Goal: Task Accomplishment & Management: Use online tool/utility

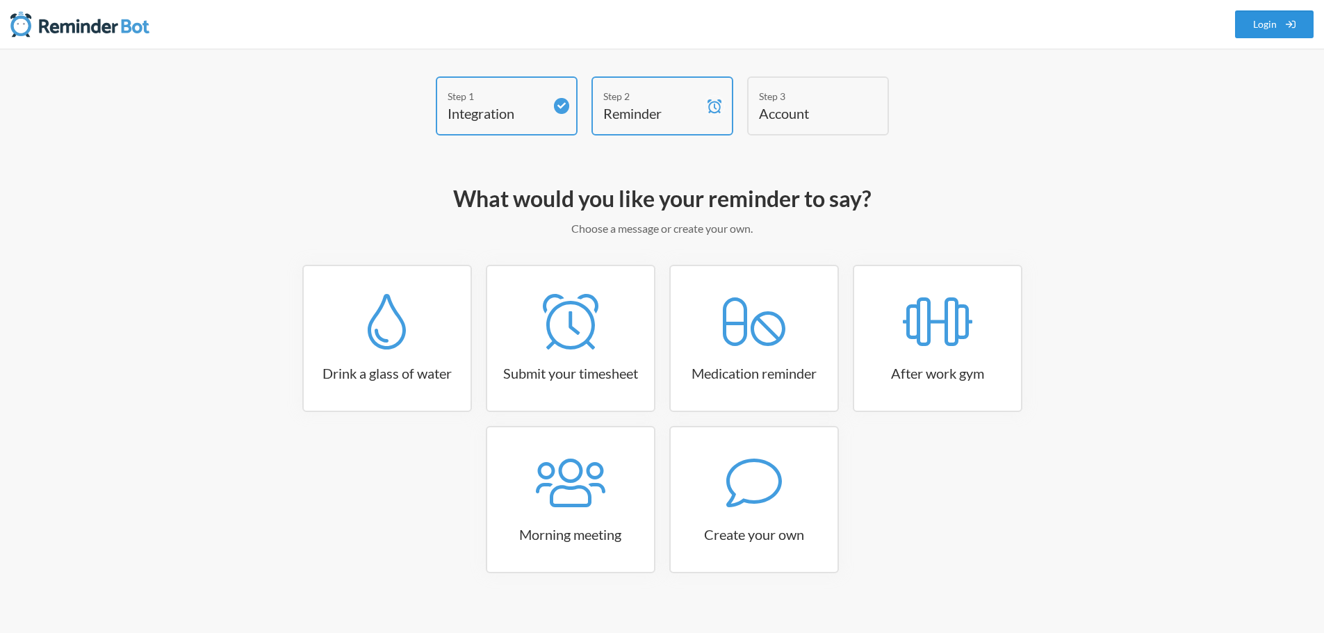
click at [1267, 26] on link "Login" at bounding box center [1274, 24] width 79 height 28
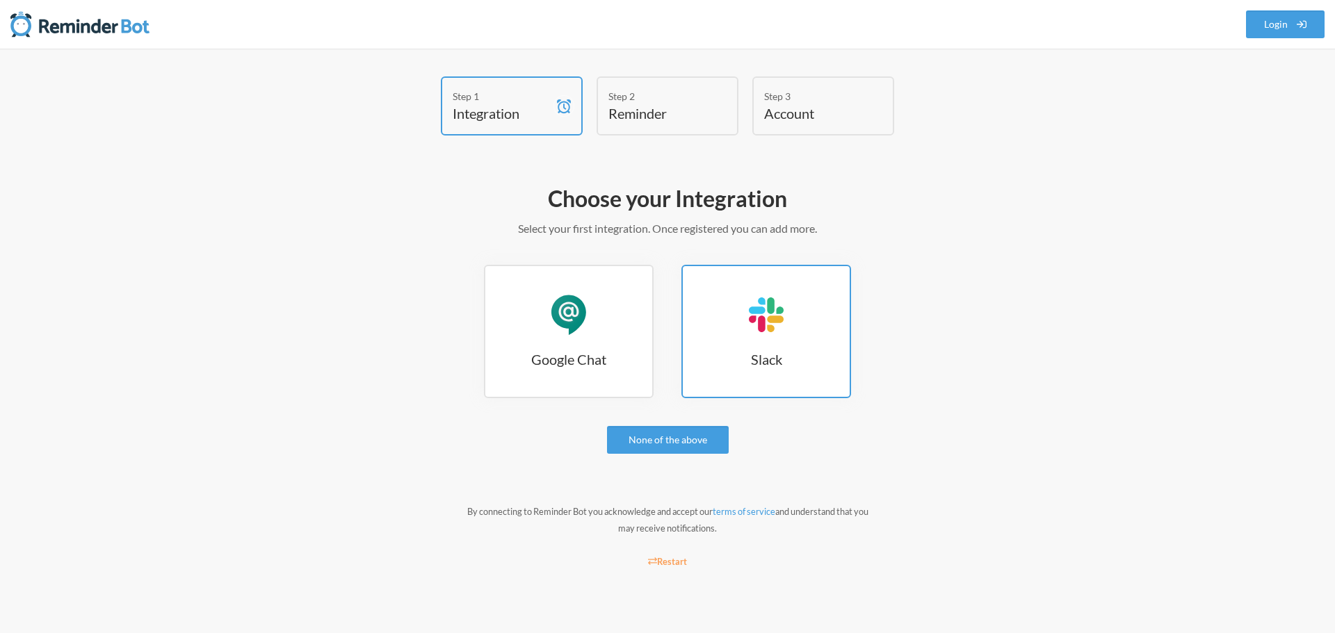
click at [784, 329] on div "Slack" at bounding box center [766, 315] width 42 height 42
click at [778, 376] on link "Slack Slack" at bounding box center [766, 331] width 170 height 133
click at [795, 369] on link "Slack Slack" at bounding box center [766, 331] width 170 height 133
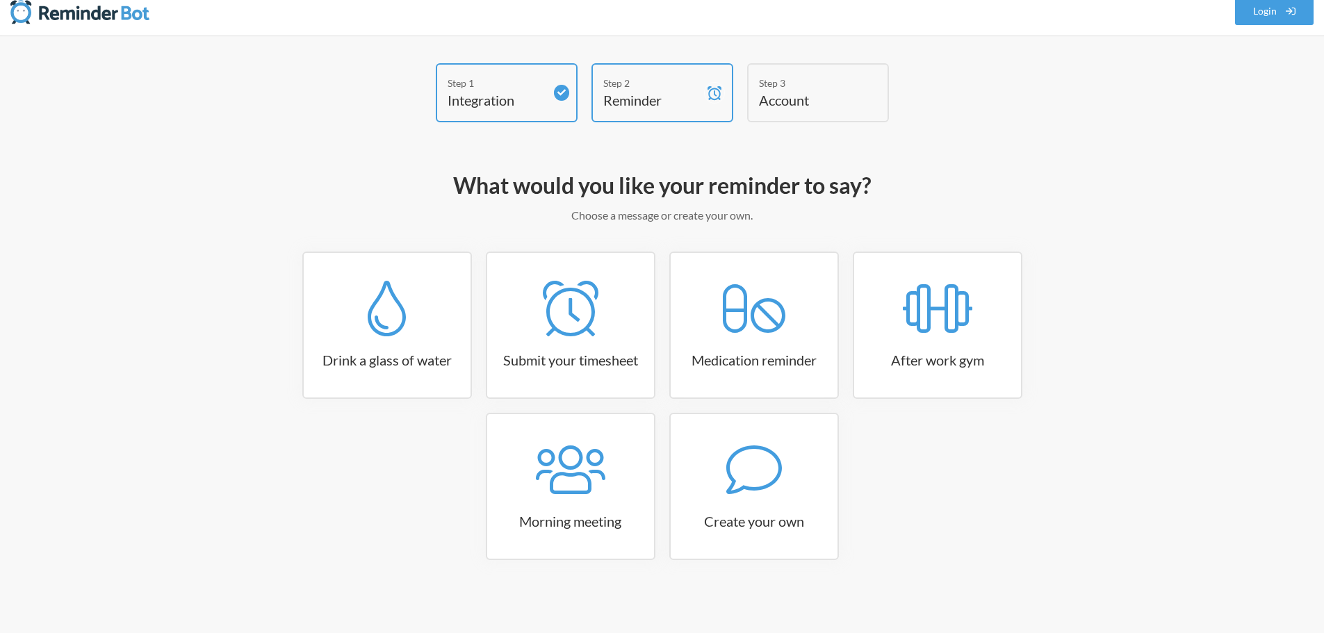
scroll to position [17, 0]
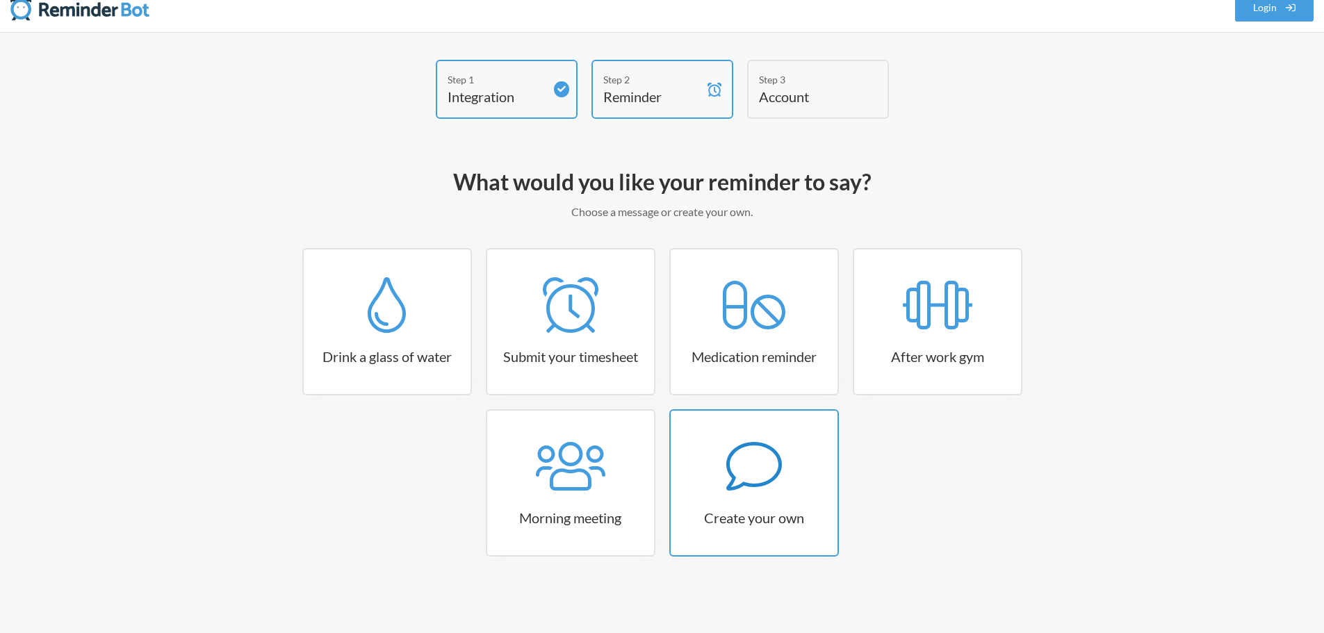
click at [748, 487] on icon at bounding box center [754, 467] width 56 height 56
select select "08:30:00"
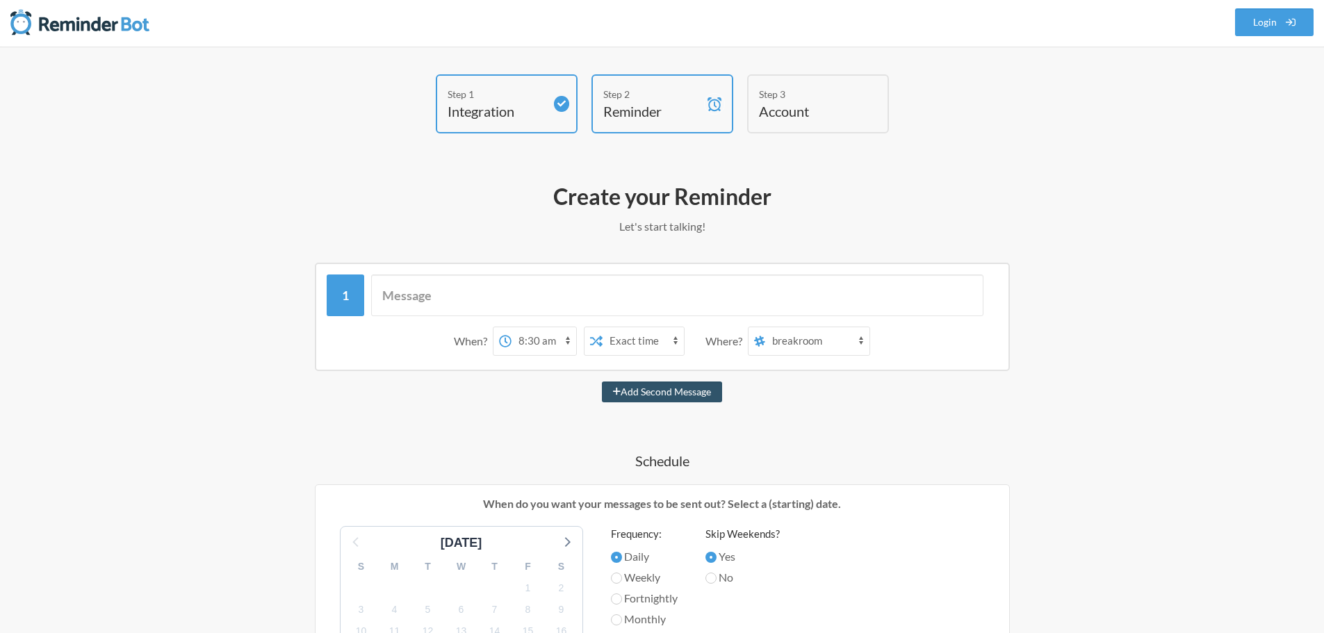
scroll to position [0, 0]
click at [480, 295] on input "text" at bounding box center [677, 298] width 612 height 42
click at [859, 343] on select "breakroom procurated-reviews work-from-home-announcement procuratedposting covi…" at bounding box center [817, 343] width 104 height 28
click at [1094, 443] on div "Step 1 Integration Step 2 Reminder Step 3 Account What would you like your remi…" at bounding box center [663, 584] width 890 height 1016
drag, startPoint x: 1282, startPoint y: 371, endPoint x: 1141, endPoint y: 343, distance: 144.5
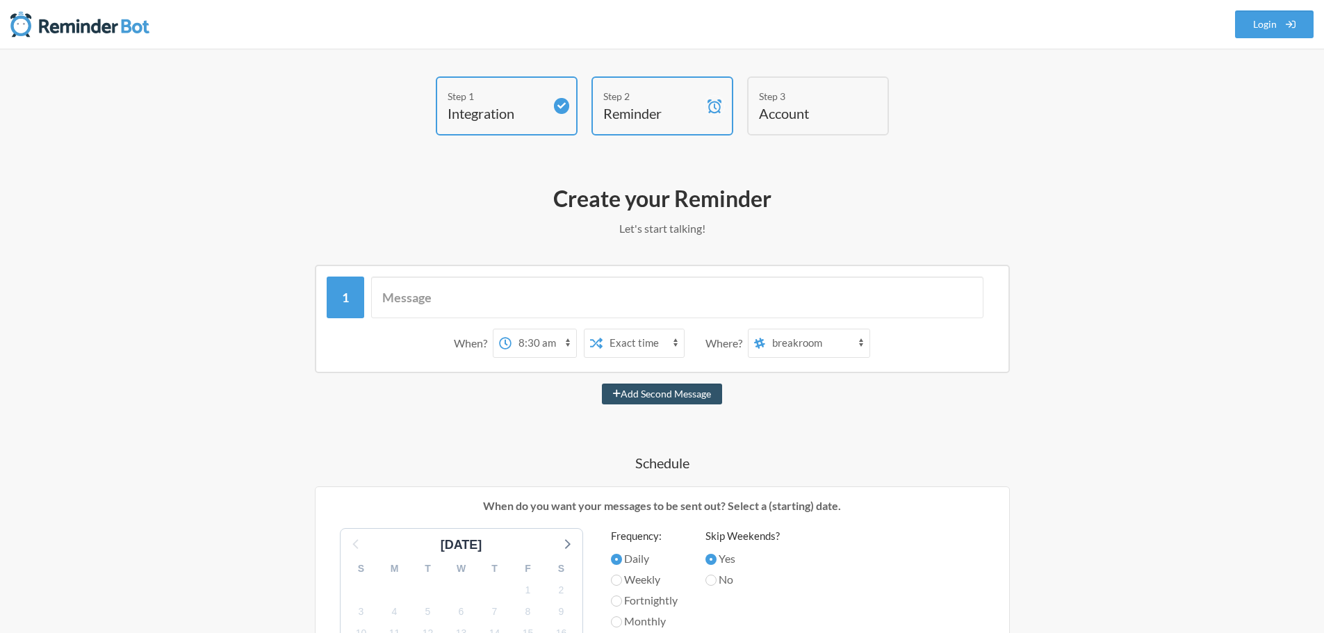
click at [1280, 371] on div "Step 1 Integration Step 2 Reminder Step 3 Account What would you like your remi…" at bounding box center [662, 584] width 1324 height 1071
click at [415, 302] on input "text" at bounding box center [677, 298] width 612 height 42
drag, startPoint x: 415, startPoint y: 300, endPoint x: 425, endPoint y: 300, distance: 10.4
drag, startPoint x: 425, startPoint y: 300, endPoint x: 945, endPoint y: 442, distance: 538.4
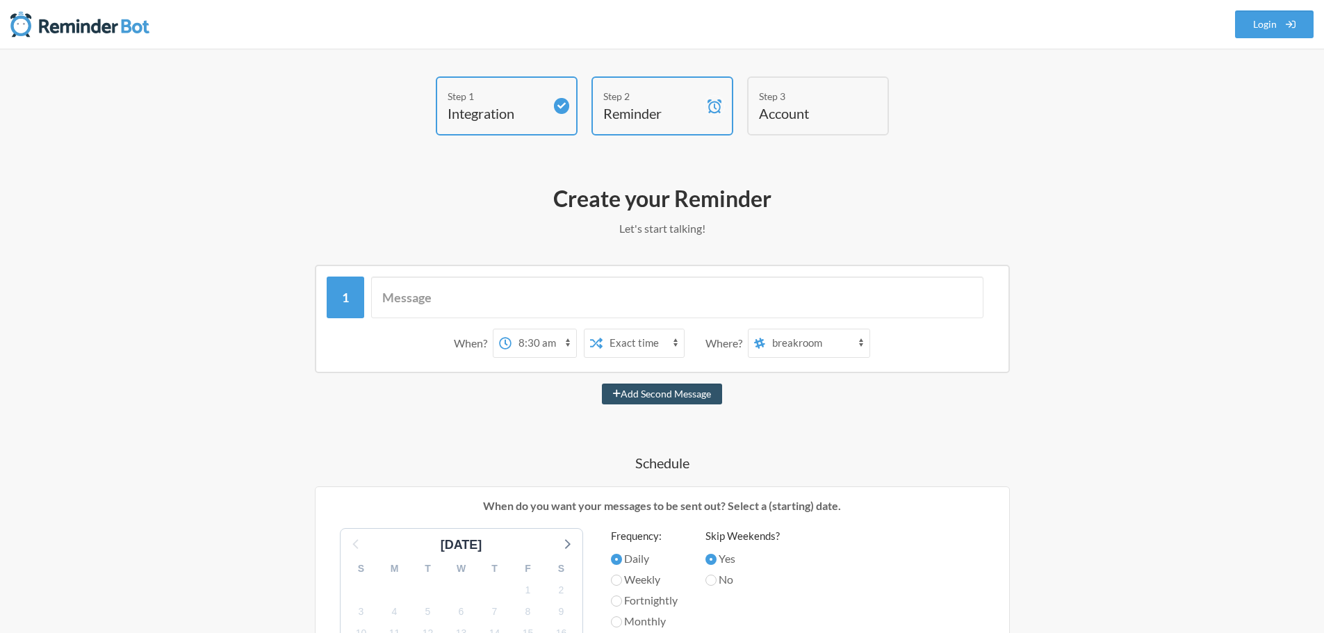
drag, startPoint x: 417, startPoint y: 211, endPoint x: 414, endPoint y: 219, distance: 8.4
click at [417, 211] on h2 "Create your Reminder" at bounding box center [662, 198] width 806 height 29
click at [406, 293] on input "text" at bounding box center [677, 298] width 612 height 42
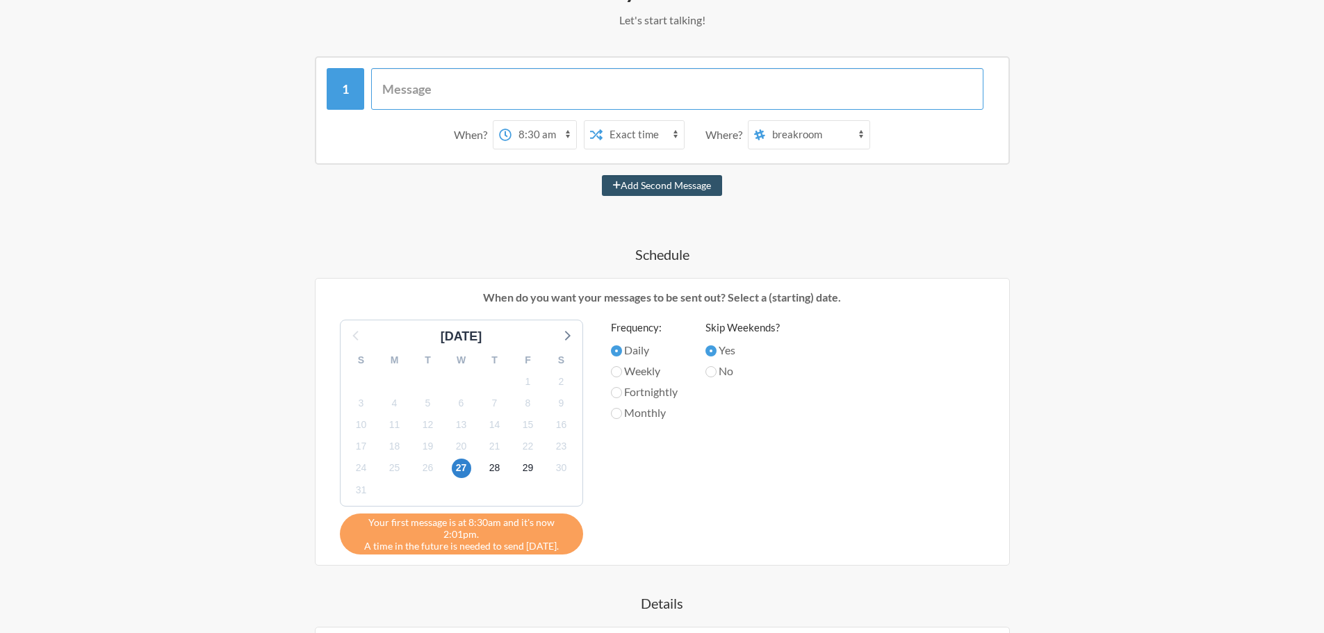
scroll to position [139, 0]
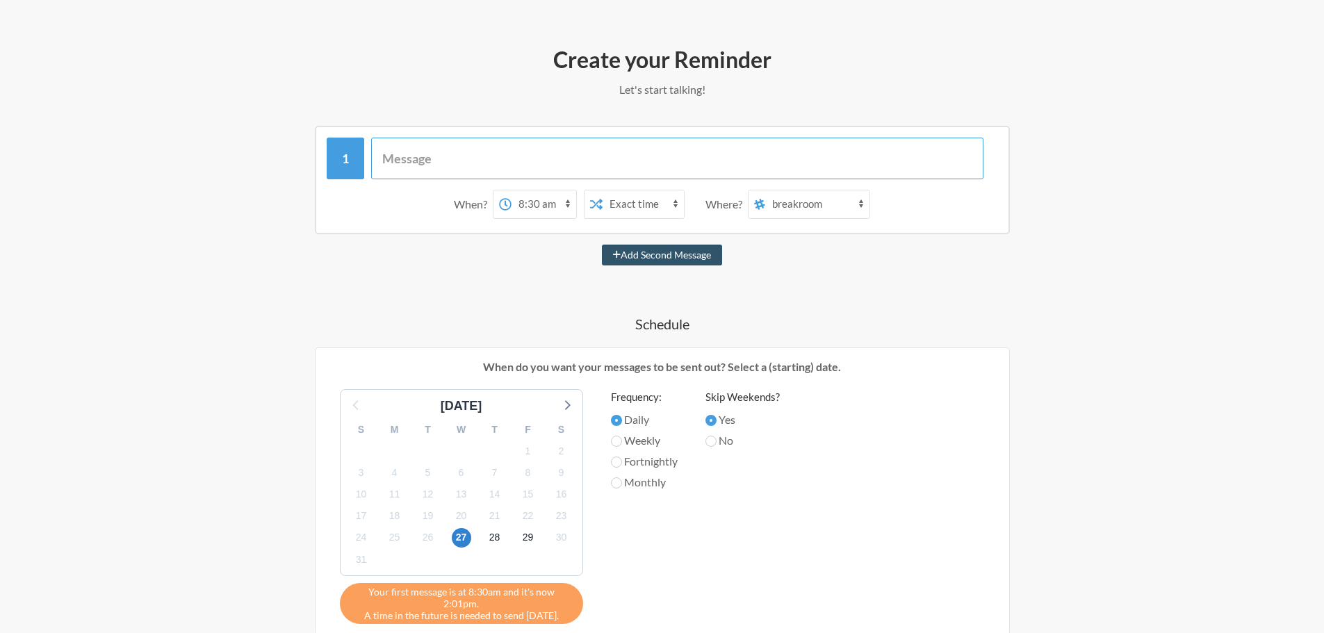
click at [450, 155] on input "text" at bounding box center [677, 159] width 612 height 42
click at [490, 153] on input "text" at bounding box center [677, 159] width 612 height 42
type input "Run Stats"
click at [565, 204] on select "12:00 am 12:15 am 12:30 am 12:45 am 1:00 am 1:15 am 1:30 am 1:45 am 2:00 am 2:1…" at bounding box center [544, 204] width 65 height 28
select select "10:45:00"
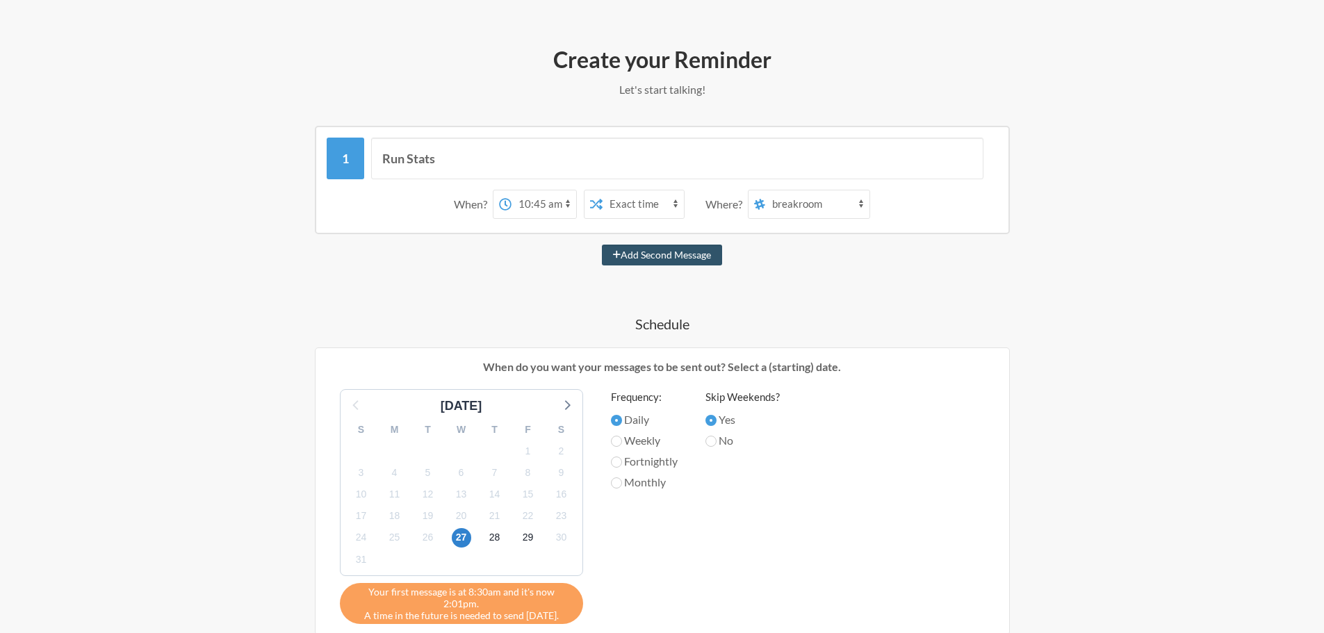
click at [512, 190] on select "12:00 am 12:15 am 12:30 am 12:45 am 1:00 am 1:15 am 1:30 am 1:45 am 2:00 am 2:1…" at bounding box center [544, 204] width 65 height 28
click at [678, 206] on select "Exact time Random time" at bounding box center [643, 204] width 81 height 28
click at [690, 208] on div "12:00 am 12:15 am 12:30 am 12:45 am 1:00 am 1:15 am 1:30 am 1:45 am 2:00 am 2:1…" at bounding box center [592, 204] width 199 height 29
click at [862, 204] on select "breakroom procurated-reviews work-from-home-announcement procuratedposting covi…" at bounding box center [817, 204] width 104 height 28
click at [860, 204] on select "breakroom procurated-reviews work-from-home-announcement procuratedposting covi…" at bounding box center [817, 204] width 104 height 28
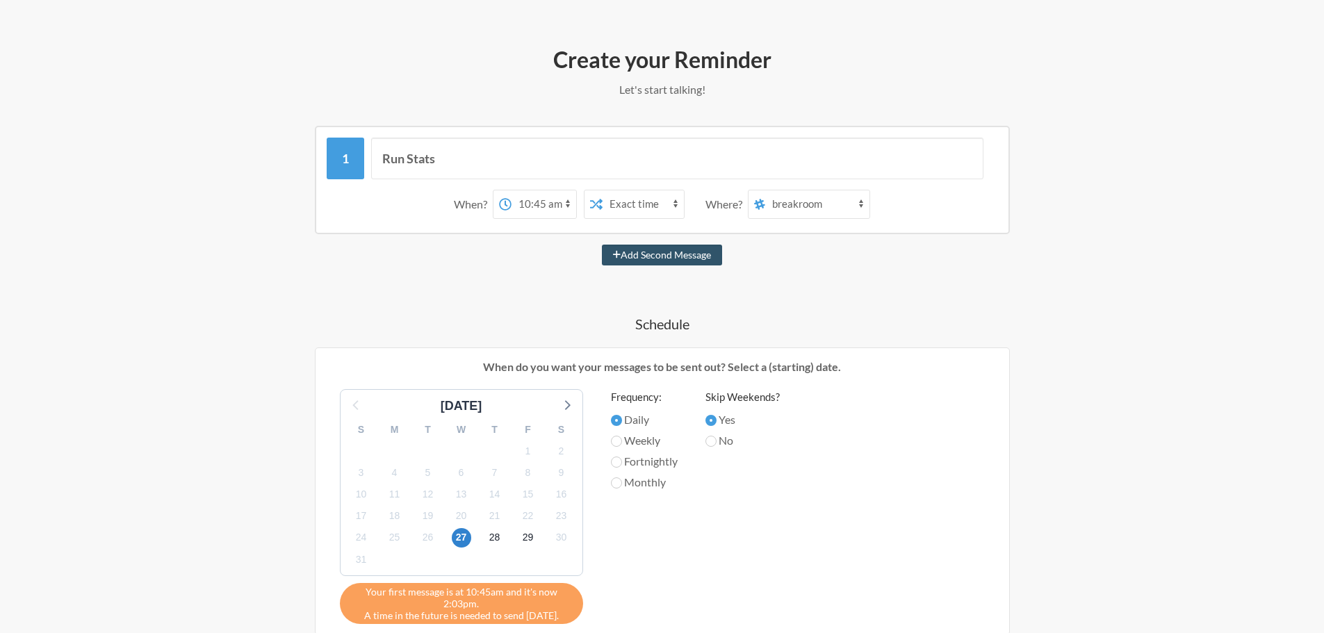
click at [833, 198] on select "breakroom procurated-reviews work-from-home-announcement procuratedposting covi…" at bounding box center [817, 204] width 104 height 28
click at [826, 202] on select "breakroom procurated-reviews work-from-home-announcement procuratedposting covi…" at bounding box center [817, 204] width 104 height 28
click at [1152, 383] on div "Step 1 Integration Step 2 Reminder Step 3 Account What would you like your remi…" at bounding box center [662, 445] width 1324 height 1071
click at [759, 202] on icon at bounding box center [759, 204] width 11 height 11
click at [765, 202] on select "breakroom procurated-reviews work-from-home-announcement procuratedposting covi…" at bounding box center [817, 204] width 104 height 28
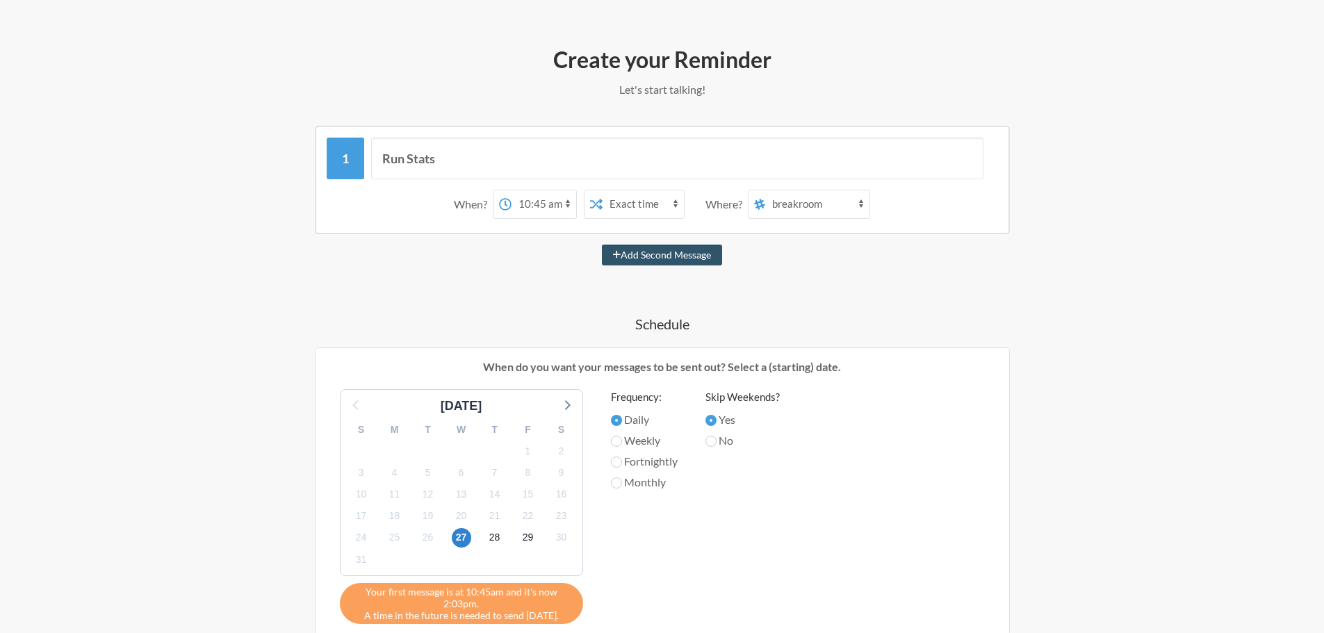
click at [767, 206] on select "breakroom procurated-reviews work-from-home-announcement procuratedposting covi…" at bounding box center [817, 204] width 104 height 28
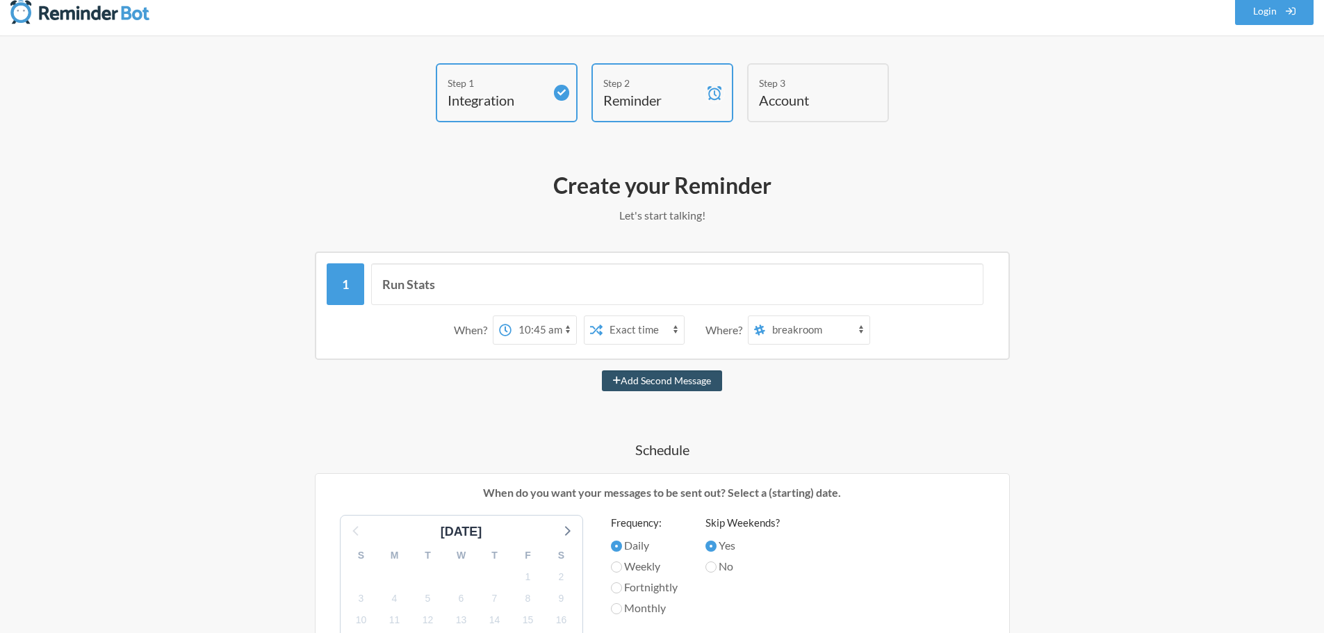
scroll to position [0, 0]
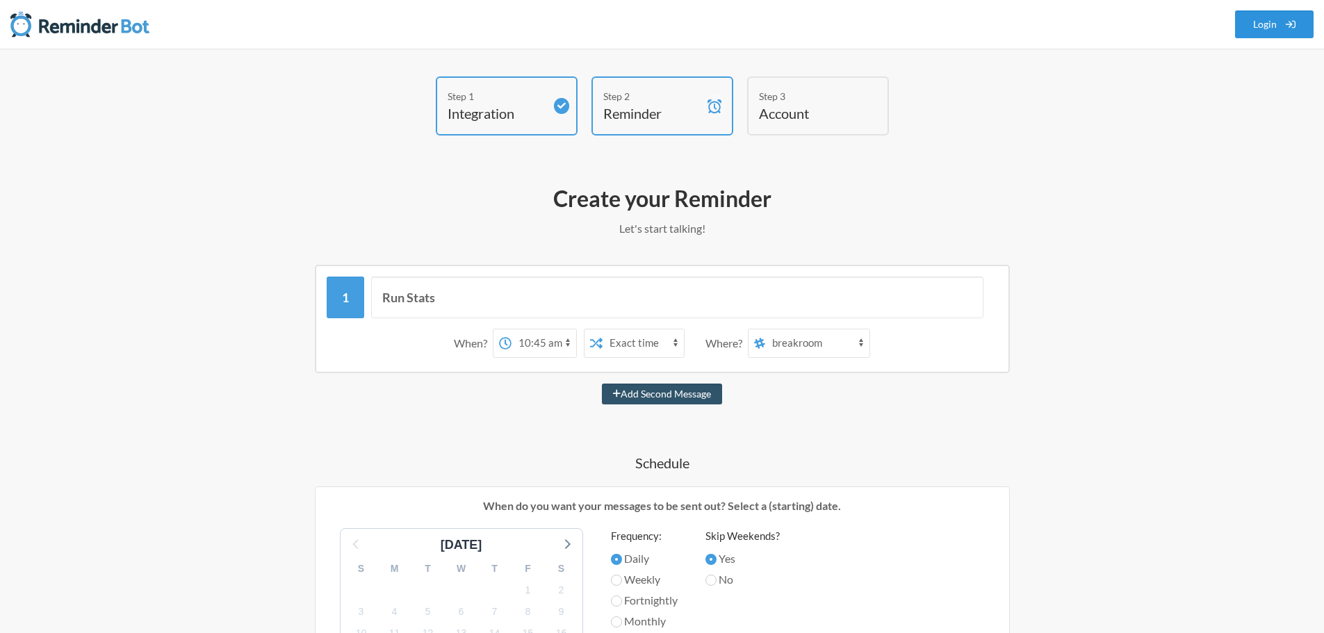
click at [1286, 21] on icon at bounding box center [1291, 24] width 10 height 10
